Goal: Communication & Community: Answer question/provide support

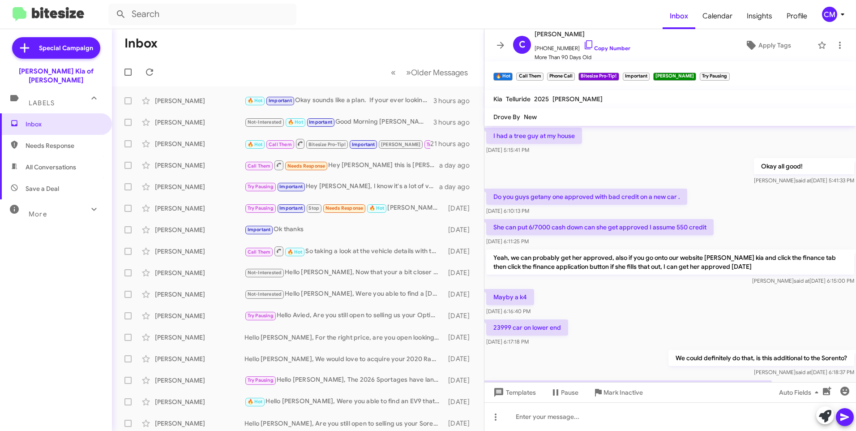
scroll to position [406, 0]
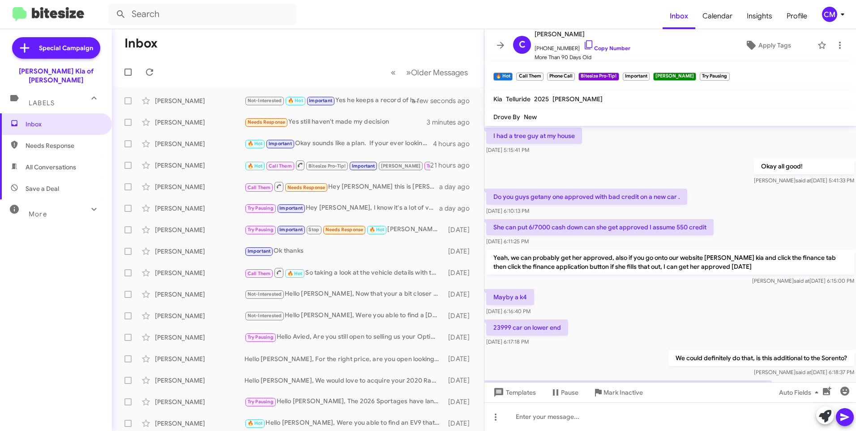
scroll to position [406, 0]
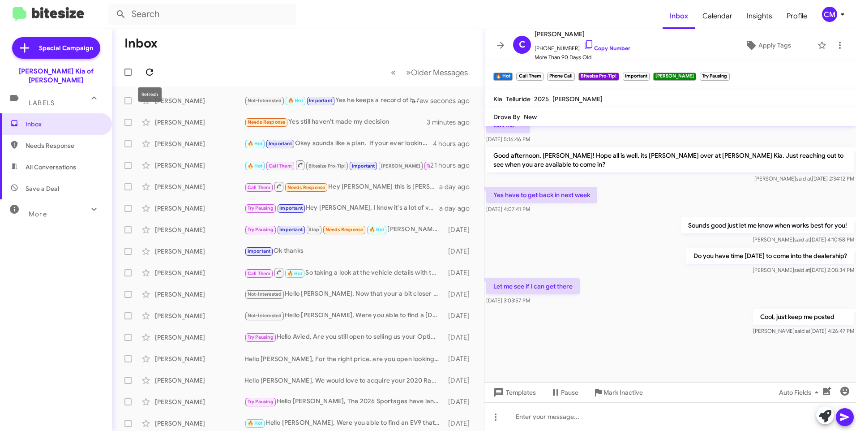
click at [153, 68] on icon at bounding box center [149, 72] width 11 height 11
click at [235, 122] on div "[PERSON_NAME]" at bounding box center [200, 122] width 90 height 9
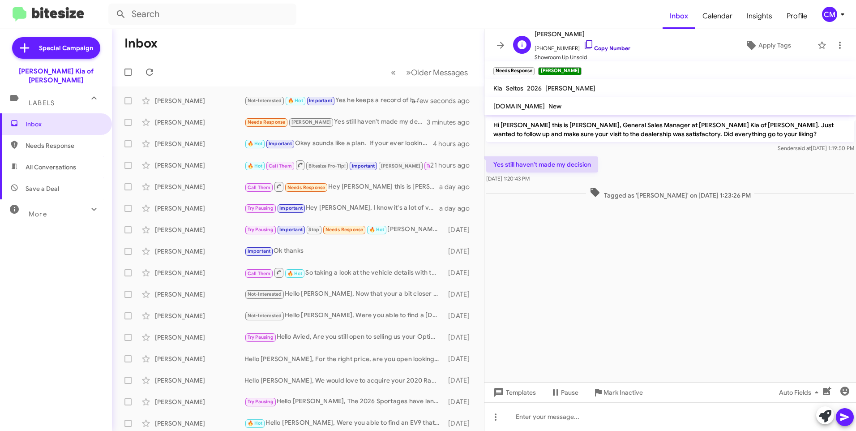
click at [584, 44] on icon at bounding box center [589, 44] width 11 height 11
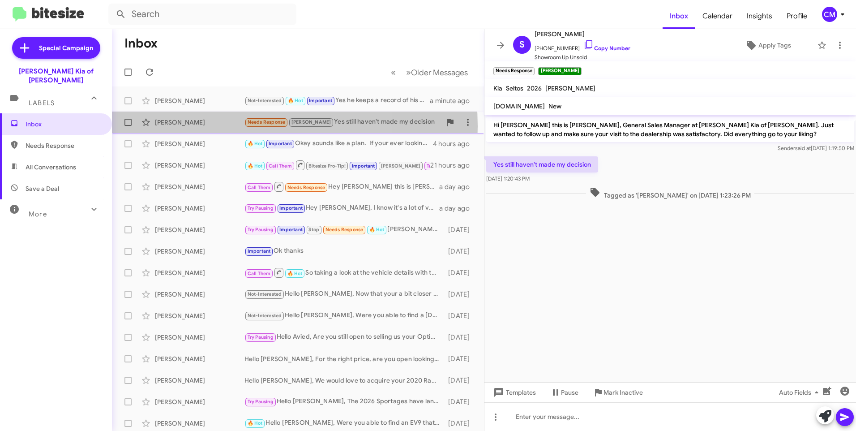
click at [207, 126] on div "[PERSON_NAME]" at bounding box center [200, 122] width 90 height 9
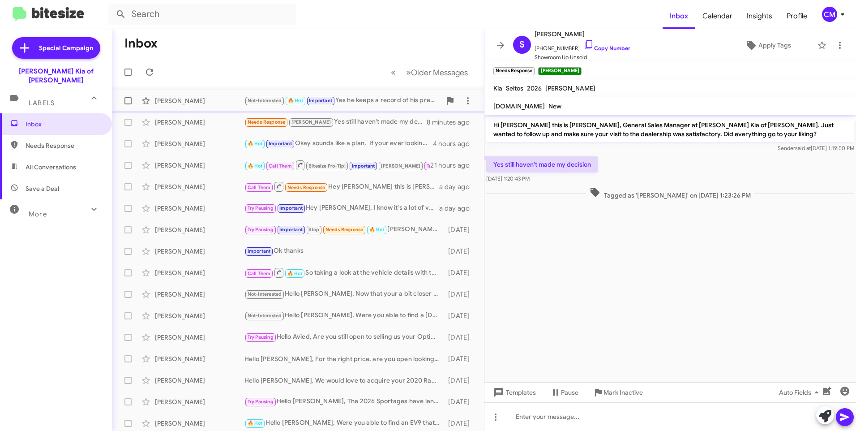
click at [243, 102] on div "[PERSON_NAME]" at bounding box center [200, 100] width 90 height 9
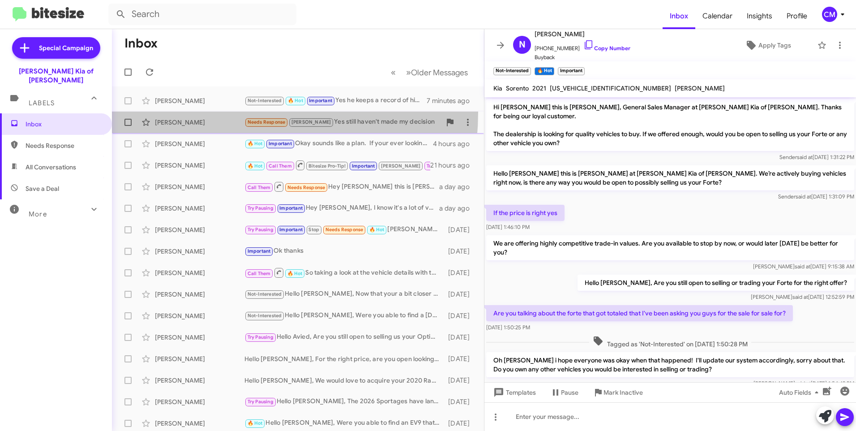
click at [197, 112] on span "Scott Judge Needs Response Craig Yes still haven't made my decision 9 minutes a…" at bounding box center [298, 122] width 372 height 21
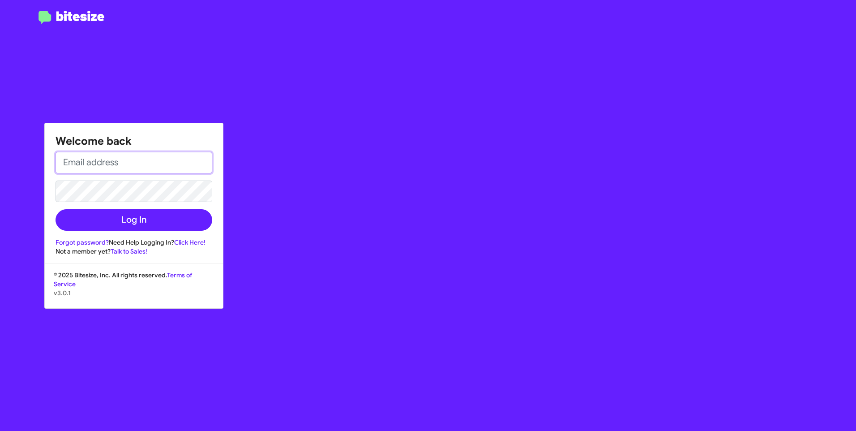
type input "[EMAIL_ADDRESS][DOMAIN_NAME]"
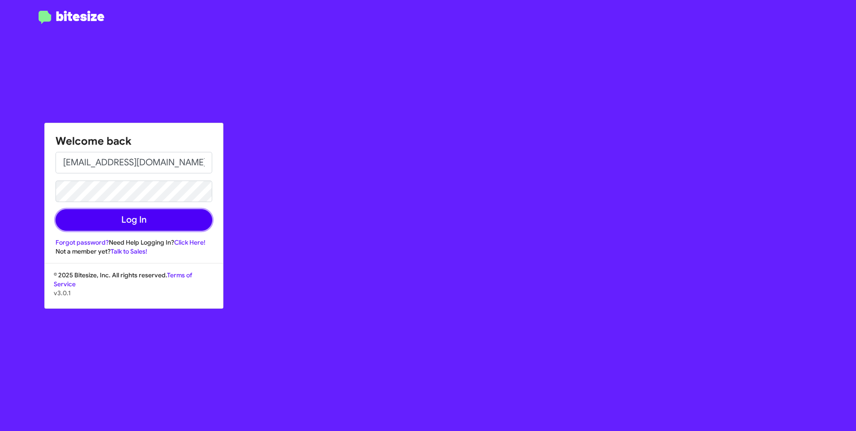
click at [170, 215] on button "Log In" at bounding box center [134, 219] width 157 height 21
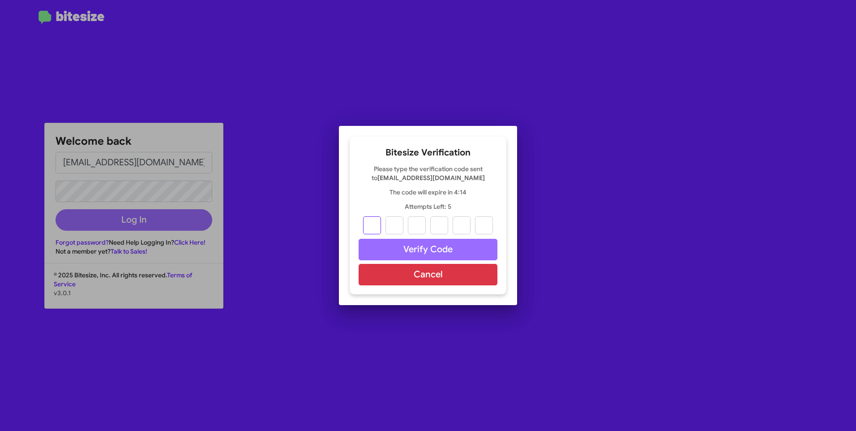
type input "9"
type input "1"
type input "0"
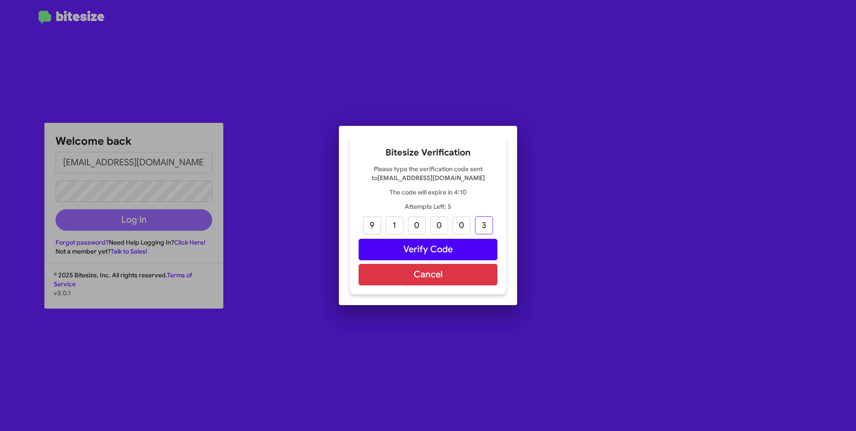
type input "3"
click at [414, 245] on button "Verify Code" at bounding box center [428, 249] width 139 height 21
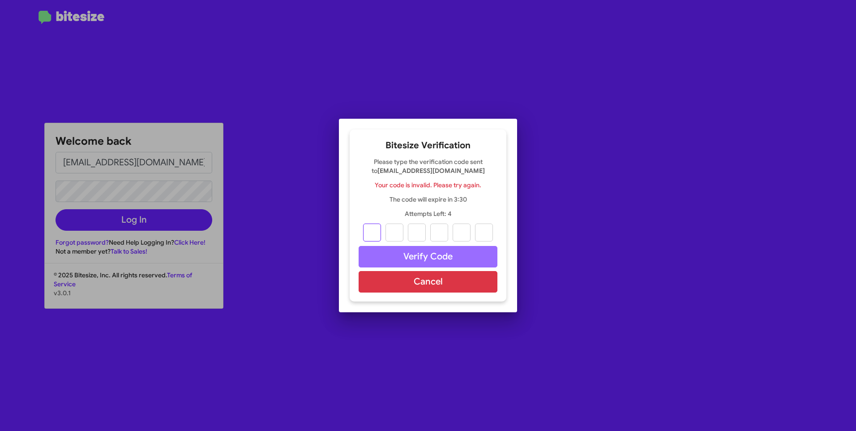
type input "9"
type input "1"
type input "0"
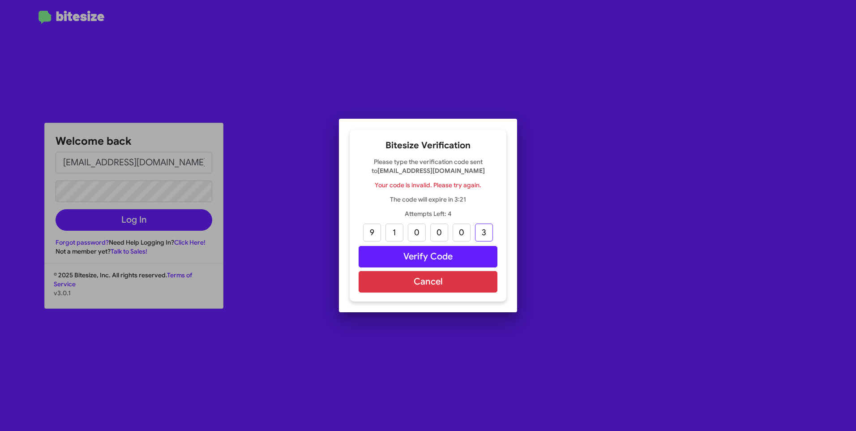
type input "3"
click at [395, 249] on button "Verify Code" at bounding box center [428, 256] width 139 height 21
paste input "3"
type input "9"
type input "1"
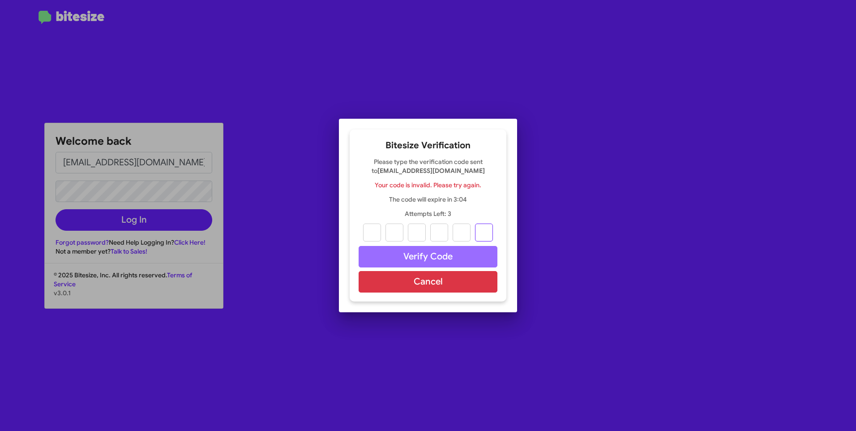
type input "0"
type input "3"
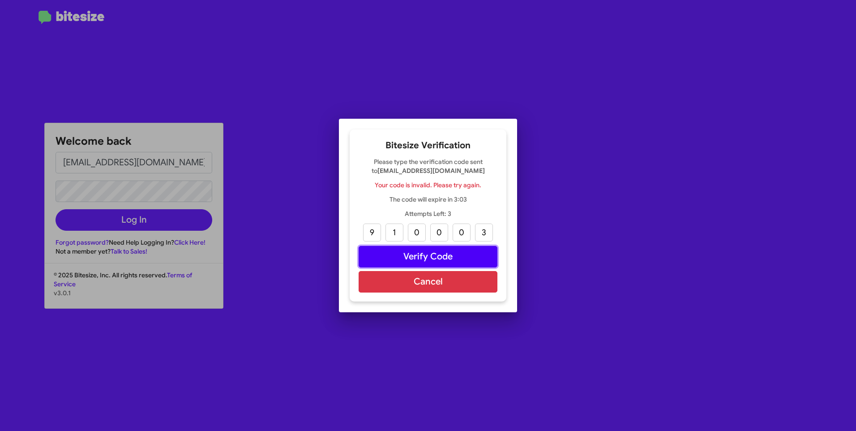
click at [391, 248] on button "Verify Code" at bounding box center [428, 256] width 139 height 21
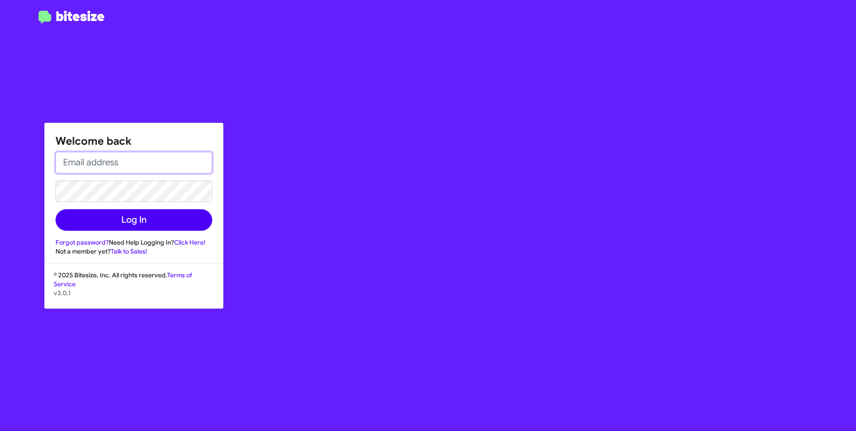
type input "[EMAIL_ADDRESS][DOMAIN_NAME]"
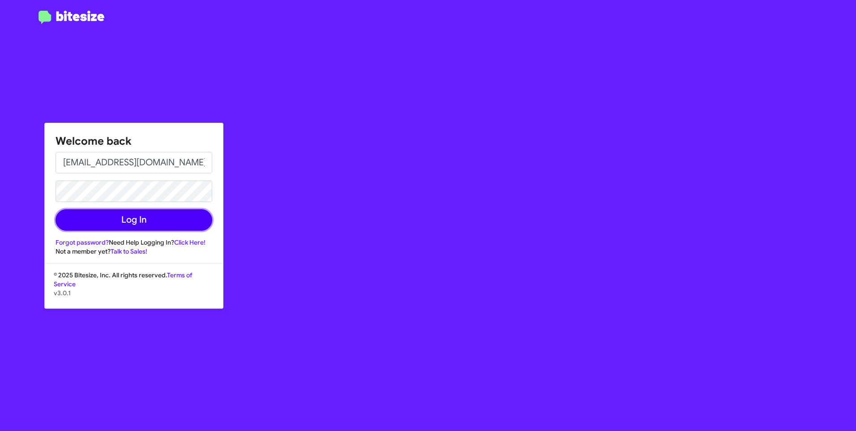
click at [105, 228] on button "Log In" at bounding box center [134, 219] width 157 height 21
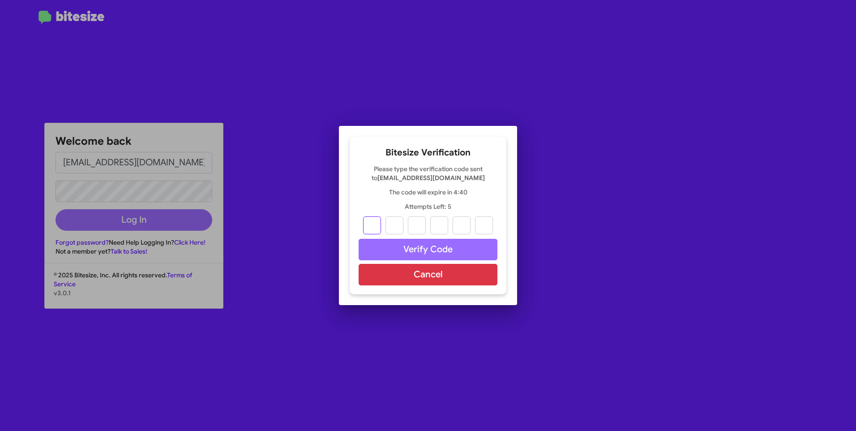
type input "5"
type input "0"
type input "1"
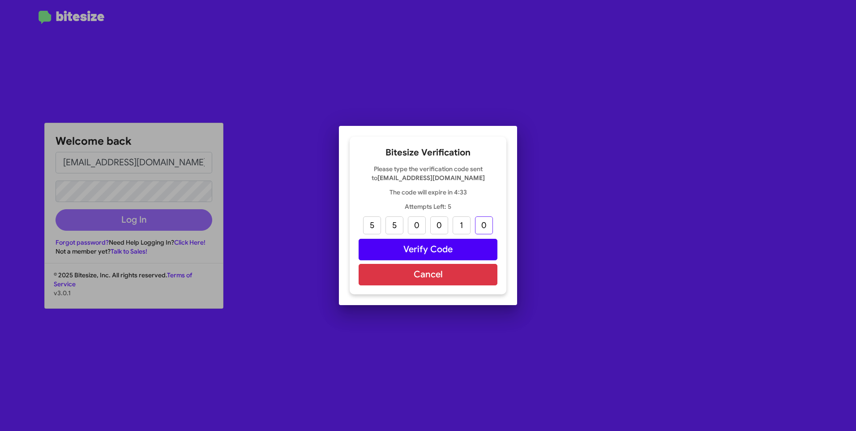
type input "0"
click at [476, 247] on button "Verify Code" at bounding box center [428, 249] width 139 height 21
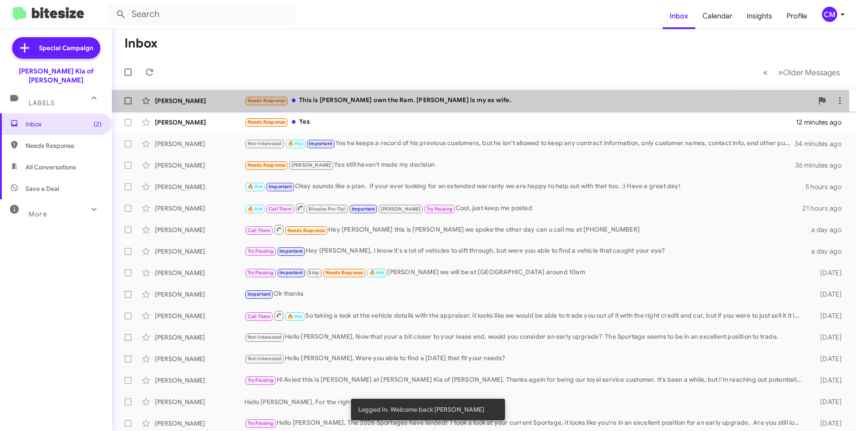
click at [338, 103] on div "Needs Response This is [PERSON_NAME] own the Ram. [PERSON_NAME] is my ex wife." at bounding box center [529, 100] width 569 height 10
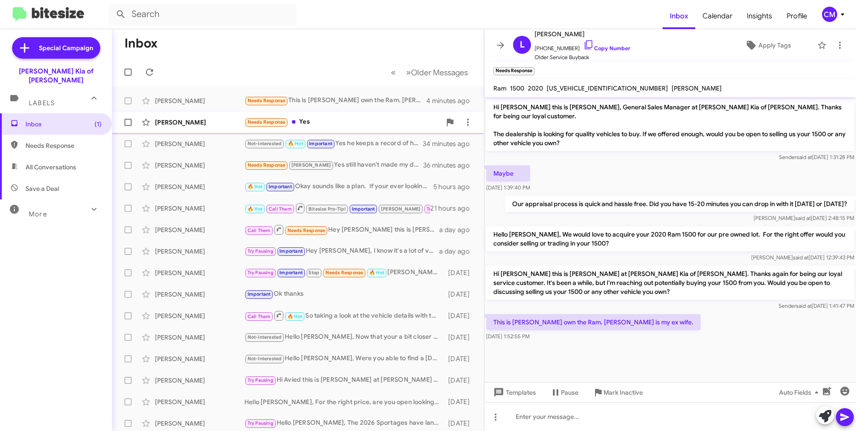
click at [336, 126] on div "Needs Response Yes" at bounding box center [343, 122] width 197 height 10
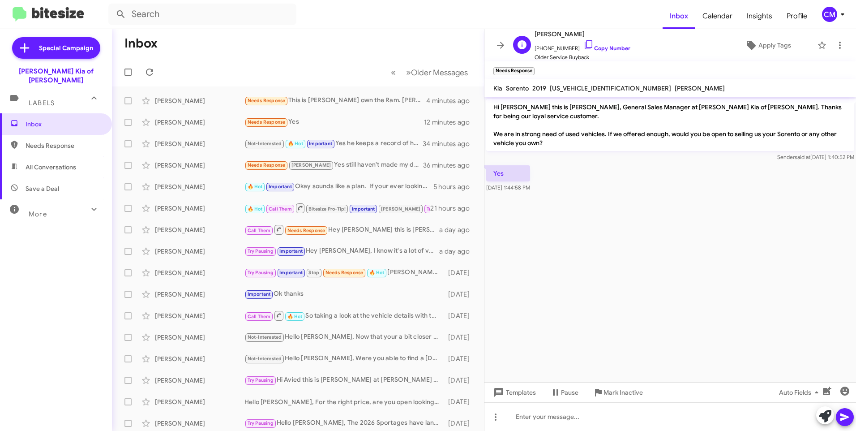
click at [583, 52] on span "[PHONE_NUMBER] Copy Number" at bounding box center [583, 45] width 96 height 13
click at [586, 43] on span "[PHONE_NUMBER] Copy Number" at bounding box center [583, 45] width 96 height 13
click at [584, 43] on icon at bounding box center [589, 44] width 11 height 11
